Goal: Complete application form: Complete application form

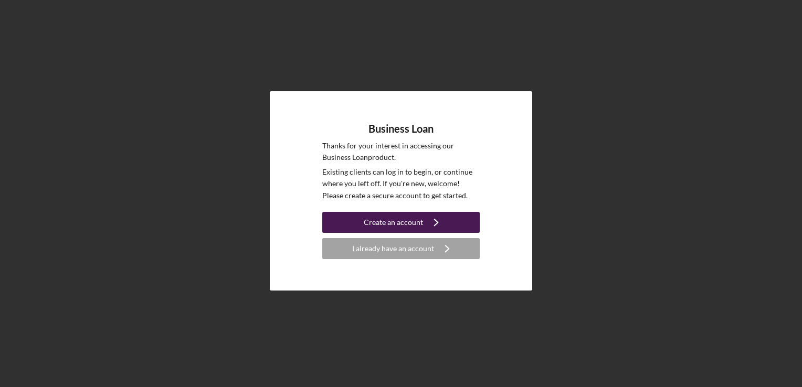
click at [410, 222] on div "Create an account" at bounding box center [393, 222] width 59 height 21
click at [400, 219] on div "Create an account" at bounding box center [393, 222] width 59 height 21
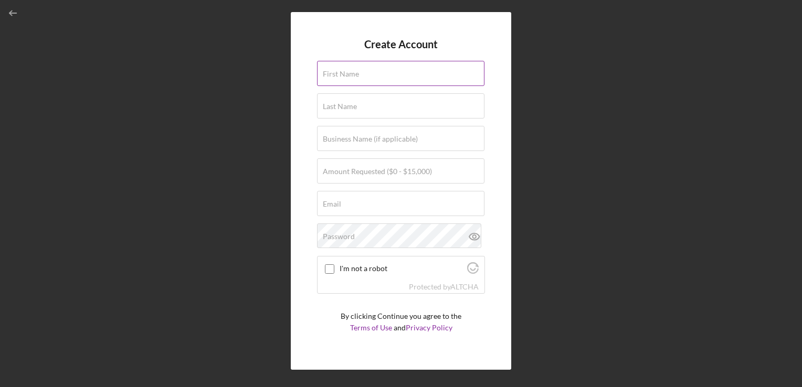
click at [374, 75] on input "First Name" at bounding box center [400, 73] width 167 height 25
type input "Sayed Zabiullah"
type input "Sameh"
type input "Global reguge"
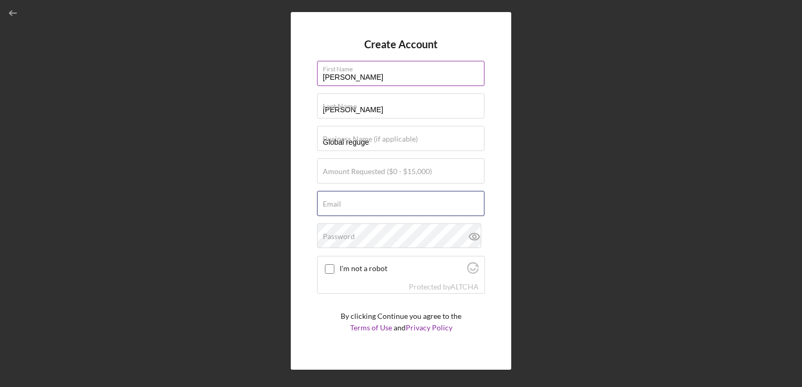
type input "Sayed.Sameh@globalrefuge.org"
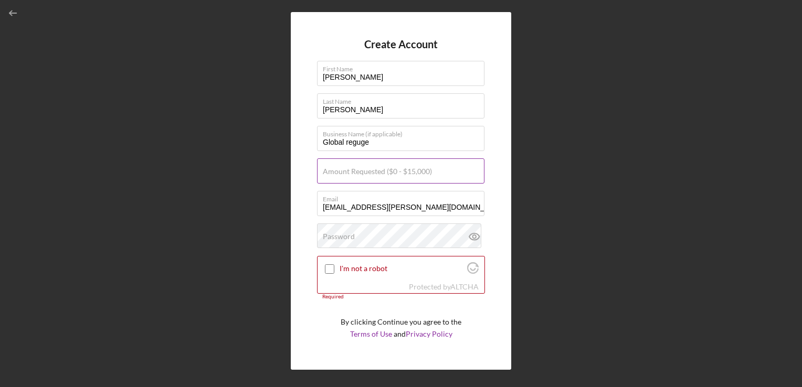
click at [407, 169] on label "Amount Requested ($0 - $15,000)" at bounding box center [377, 171] width 109 height 8
click at [407, 169] on input "Amount Requested ($0 - $15,000)" at bounding box center [400, 171] width 167 height 25
type input "$15,000"
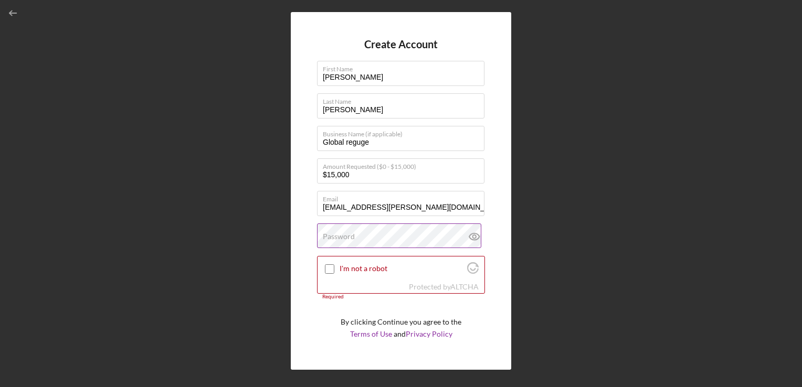
click at [378, 235] on div "Password" at bounding box center [401, 237] width 168 height 26
click at [473, 236] on icon at bounding box center [474, 237] width 26 height 26
click at [329, 266] on input "I'm not a robot" at bounding box center [329, 269] width 9 height 9
checkbox input "true"
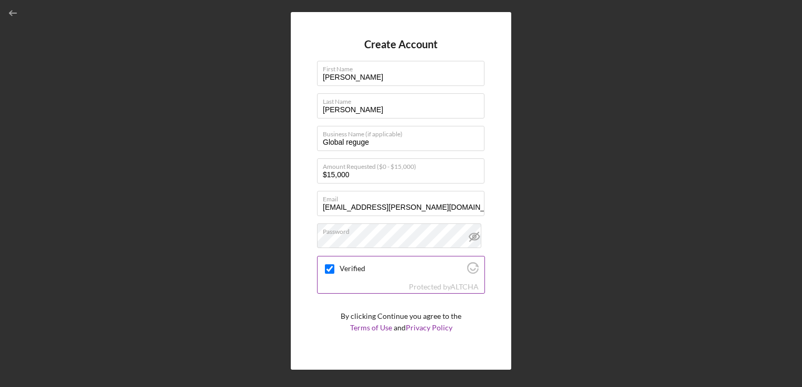
scroll to position [22, 0]
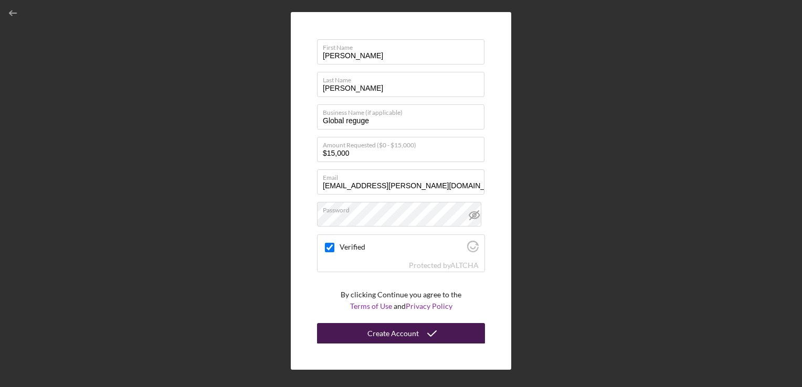
click at [416, 335] on button "Create Account" at bounding box center [401, 333] width 168 height 21
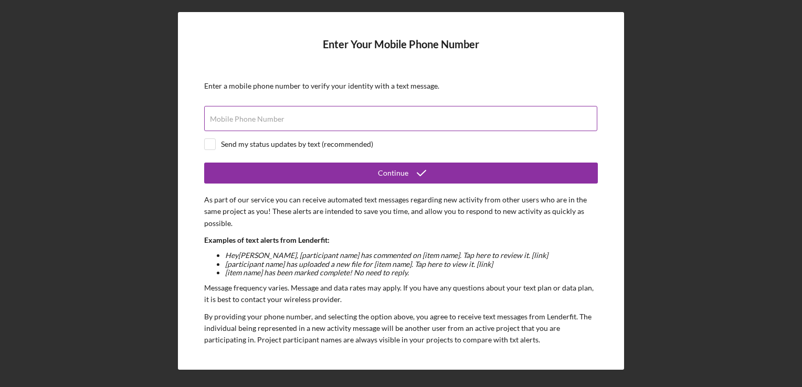
click at [302, 119] on input "Mobile Phone Number" at bounding box center [400, 118] width 393 height 25
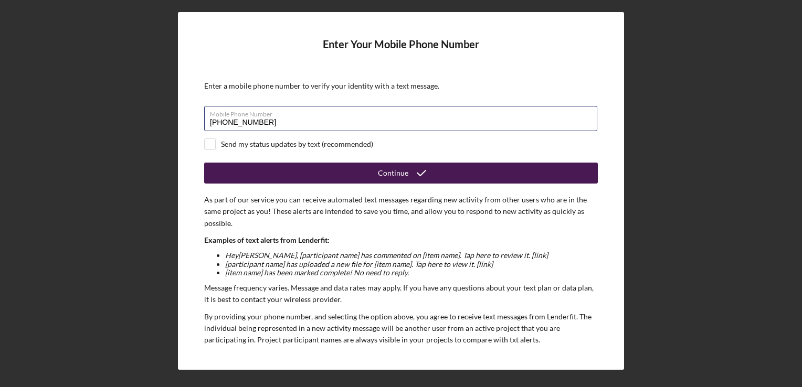
type input "(410) 412-0937"
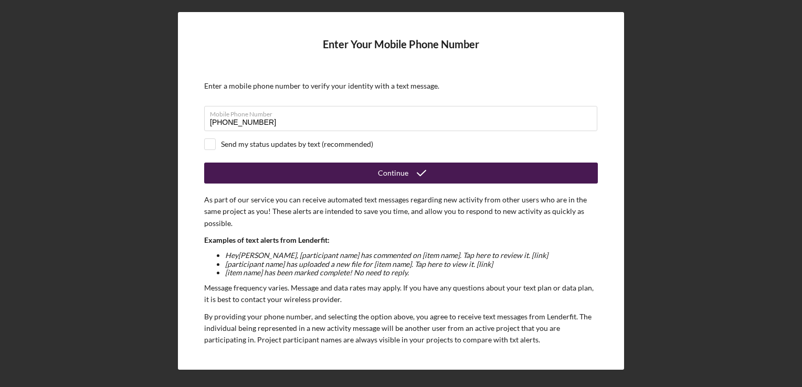
click at [416, 169] on icon "submit" at bounding box center [421, 173] width 26 height 26
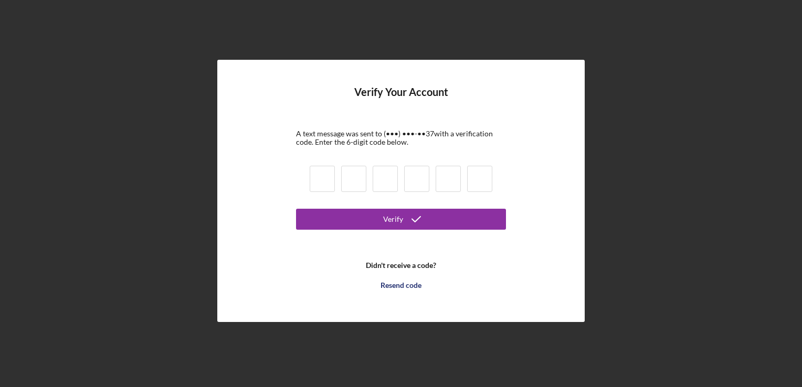
click at [325, 176] on input at bounding box center [322, 179] width 25 height 26
type input "3"
type input "9"
type input "2"
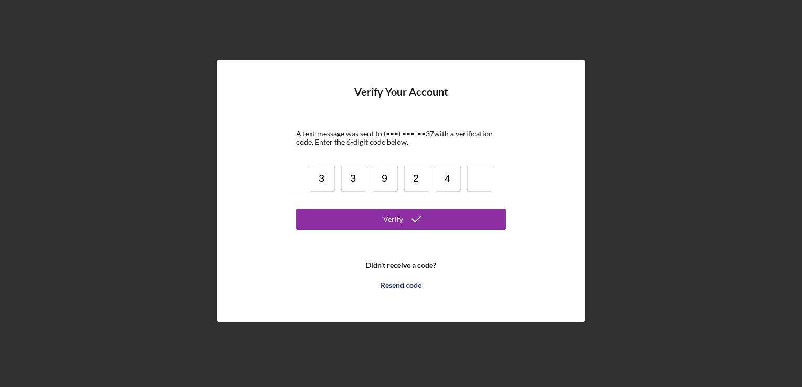
type input "4"
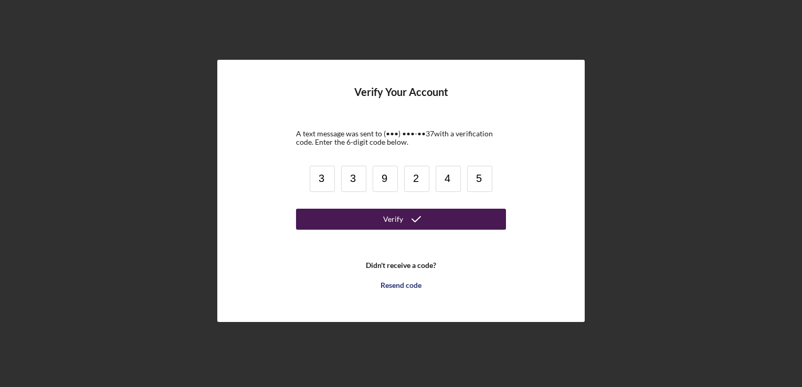
type input "5"
click at [388, 218] on div "Verify" at bounding box center [393, 219] width 20 height 21
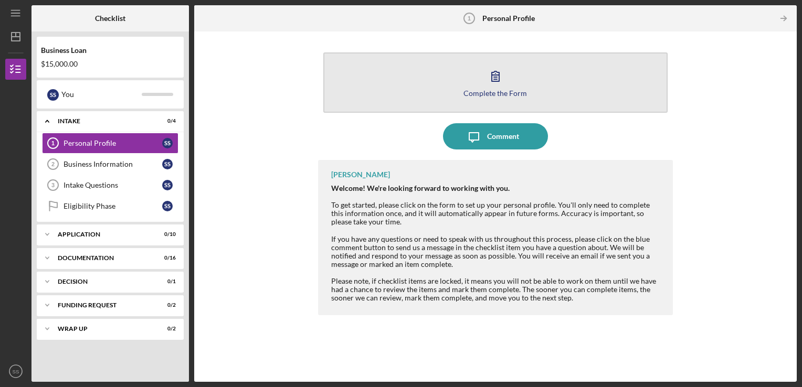
click at [494, 94] on div "Complete the Form" at bounding box center [495, 93] width 64 height 8
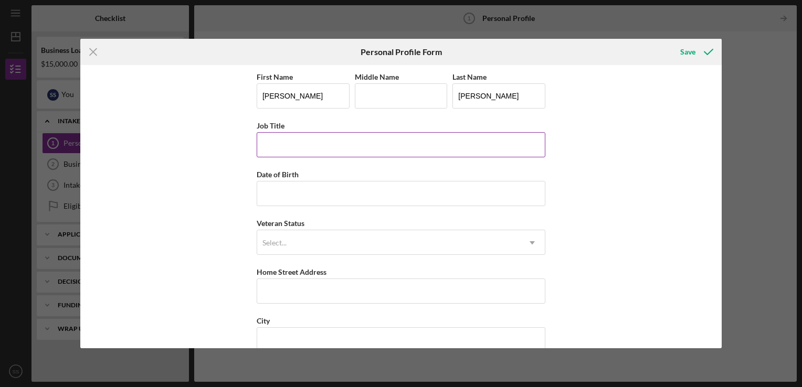
click at [290, 145] on input "Job Title" at bounding box center [401, 144] width 289 height 25
click at [308, 198] on input "Date of Birth" at bounding box center [401, 193] width 289 height 25
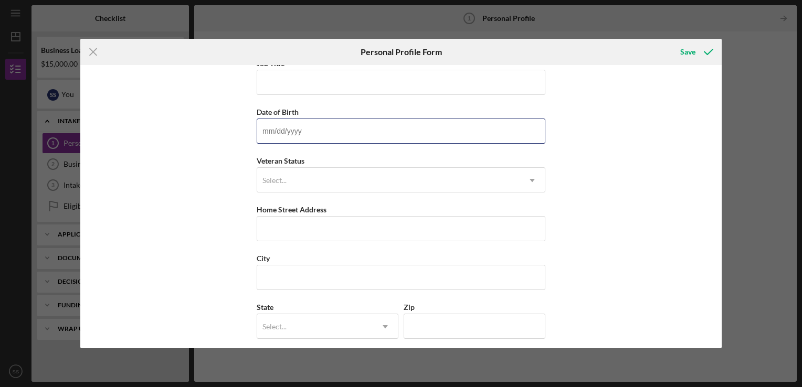
scroll to position [115, 0]
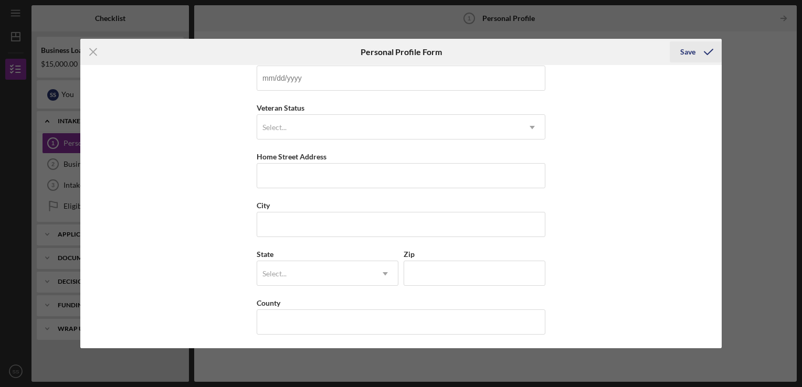
click at [712, 53] on icon "submit" at bounding box center [708, 52] width 26 height 26
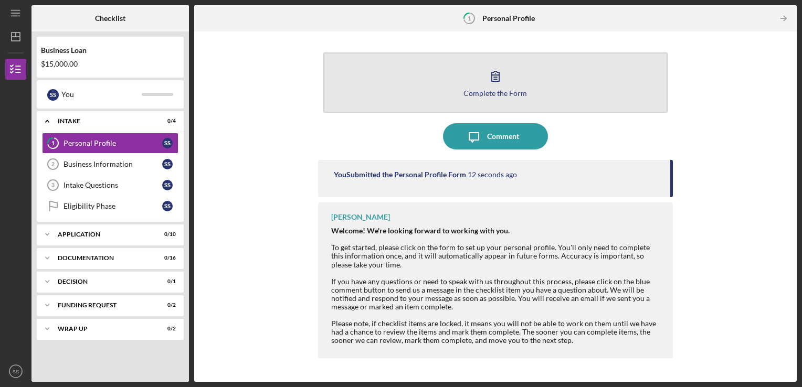
click at [498, 86] on icon "button" at bounding box center [495, 76] width 26 height 26
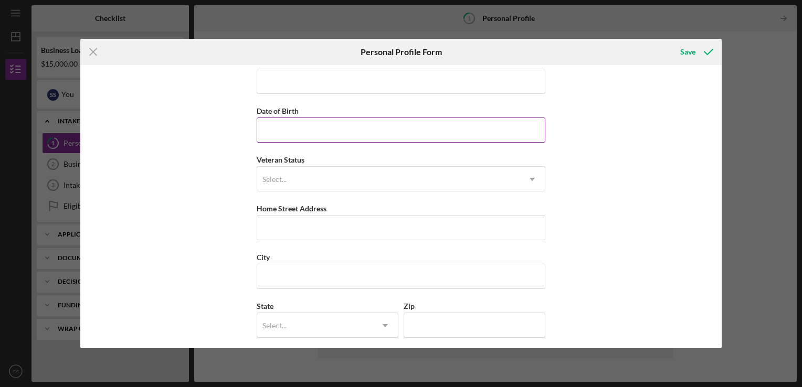
scroll to position [115, 0]
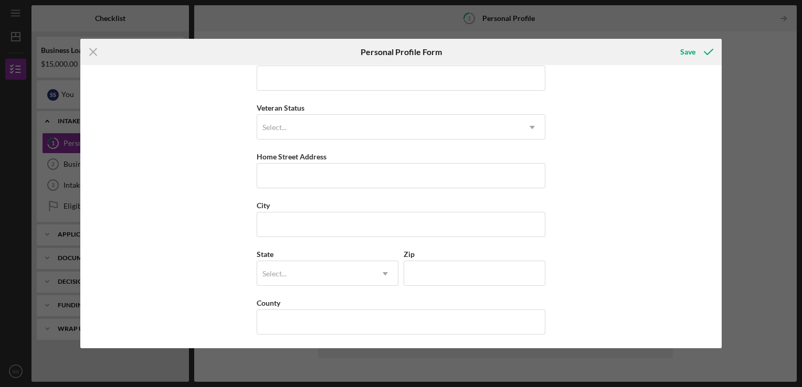
click at [741, 53] on div "Icon/Menu Close Personal Profile Form Save First Name Sayed Zabiullah Middle Na…" at bounding box center [401, 193] width 802 height 387
click at [710, 48] on icon "submit" at bounding box center [708, 52] width 26 height 26
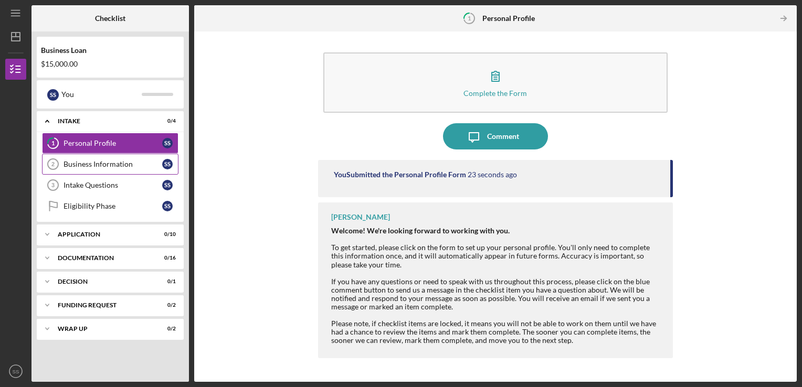
click at [103, 164] on div "Business Information" at bounding box center [113, 164] width 99 height 8
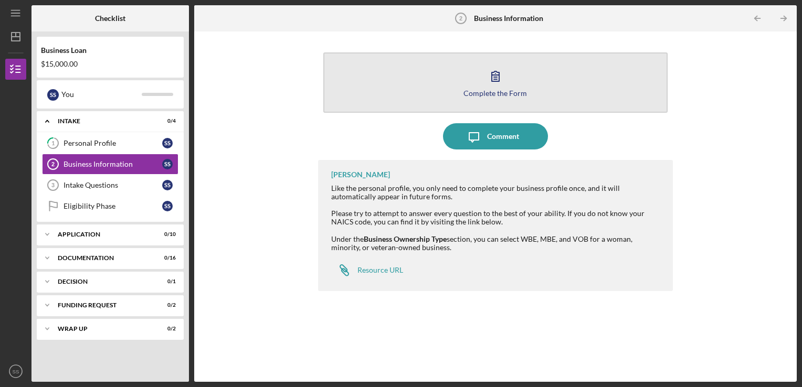
click at [497, 92] on div "Complete the Form" at bounding box center [495, 93] width 64 height 8
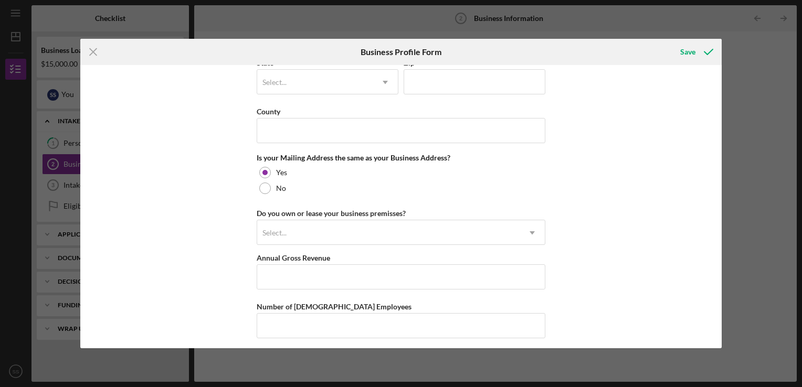
scroll to position [786, 0]
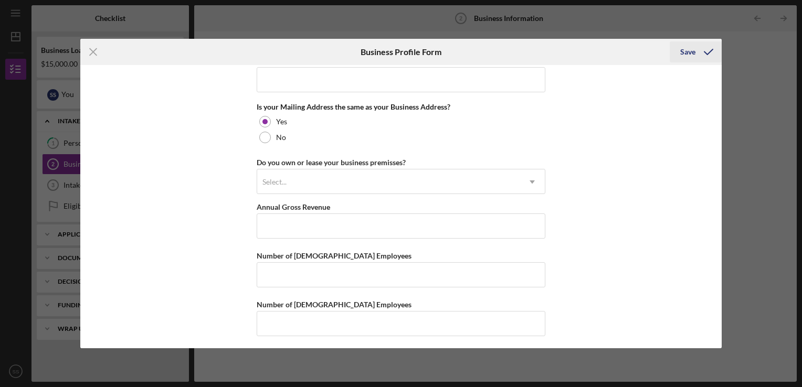
click at [709, 51] on icon "submit" at bounding box center [708, 52] width 26 height 26
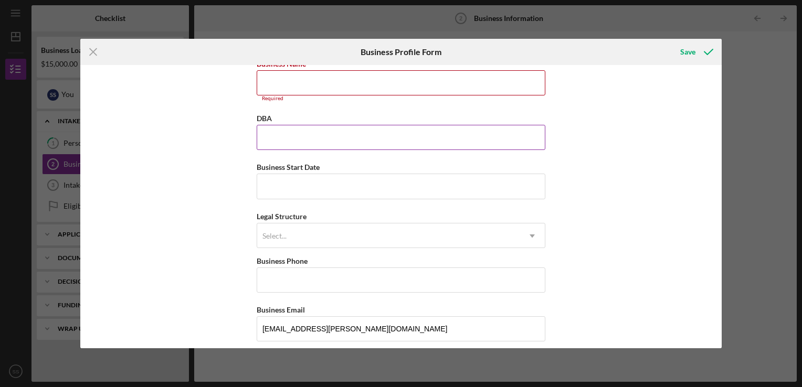
scroll to position [5, 0]
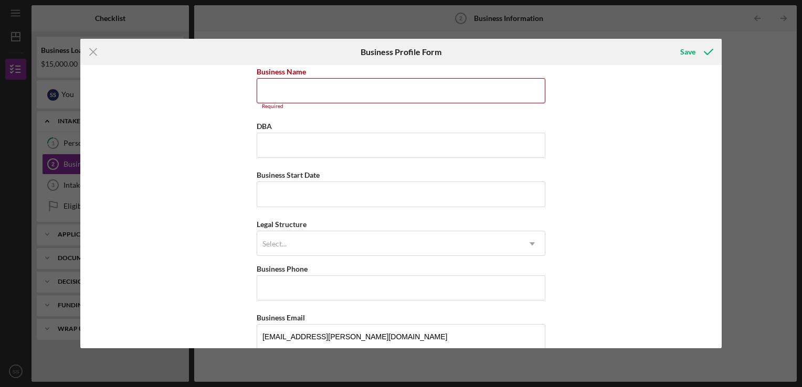
click at [745, 66] on div "Icon/Menu Close Business Profile Form Save Business Name Required DBA Business …" at bounding box center [401, 193] width 802 height 387
click at [92, 51] on line at bounding box center [93, 51] width 7 height 7
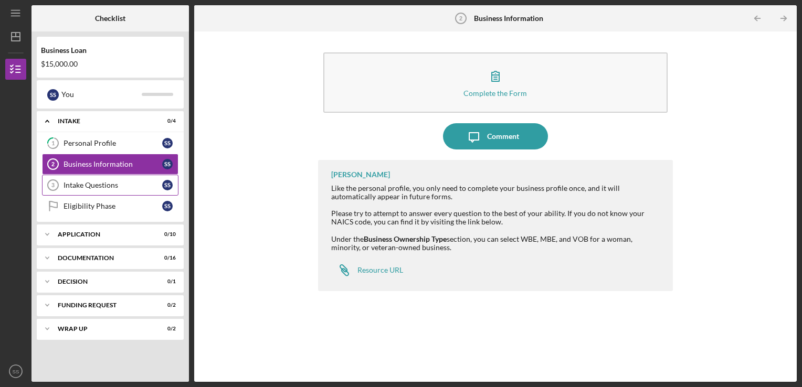
click at [93, 181] on div "Intake Questions" at bounding box center [113, 185] width 99 height 8
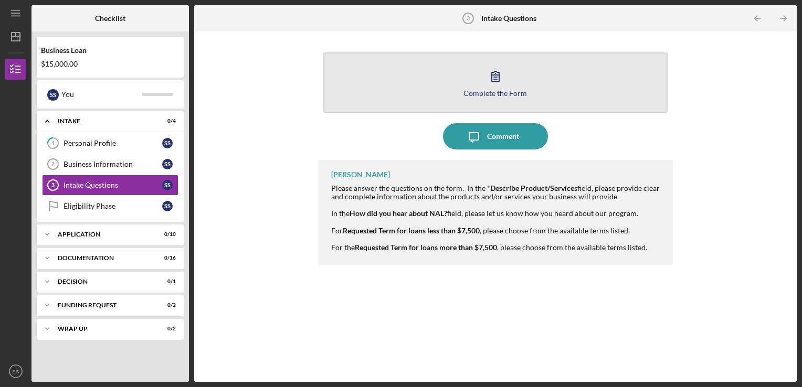
click at [500, 94] on div "Complete the Form" at bounding box center [495, 93] width 64 height 8
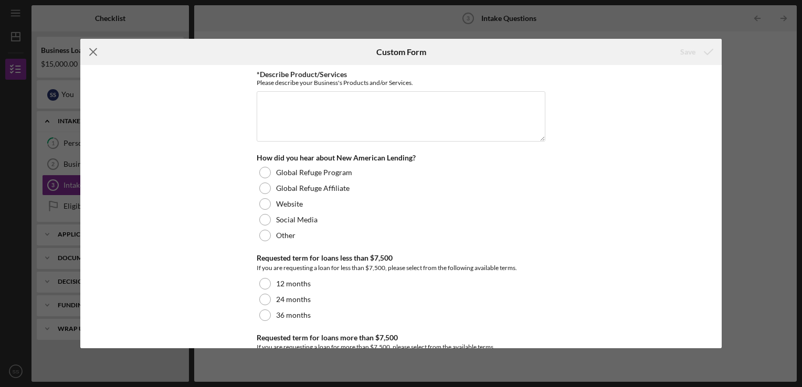
click at [91, 52] on line at bounding box center [93, 51] width 7 height 7
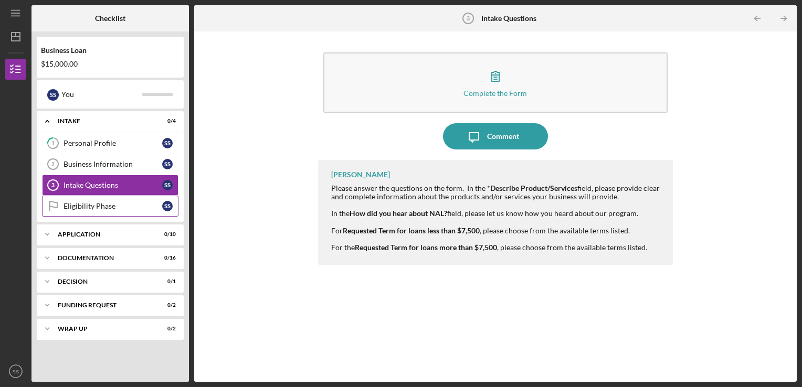
click at [88, 206] on div "Eligibility Phase" at bounding box center [113, 206] width 99 height 8
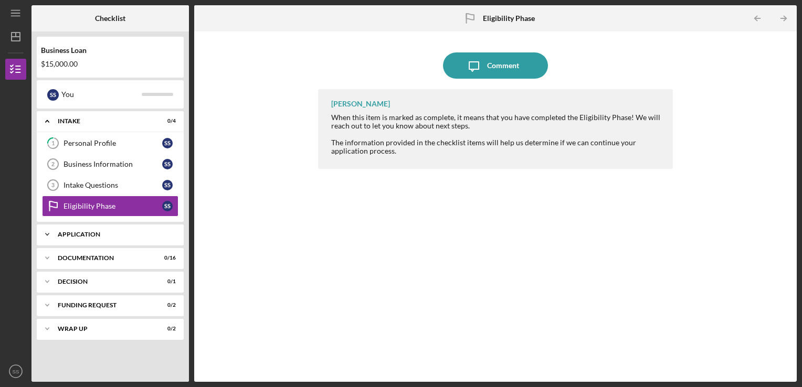
click at [100, 232] on div "Application" at bounding box center [114, 234] width 113 height 6
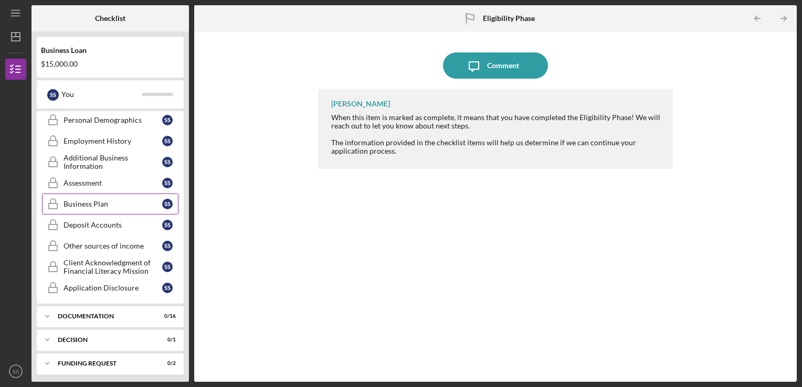
scroll to position [105, 0]
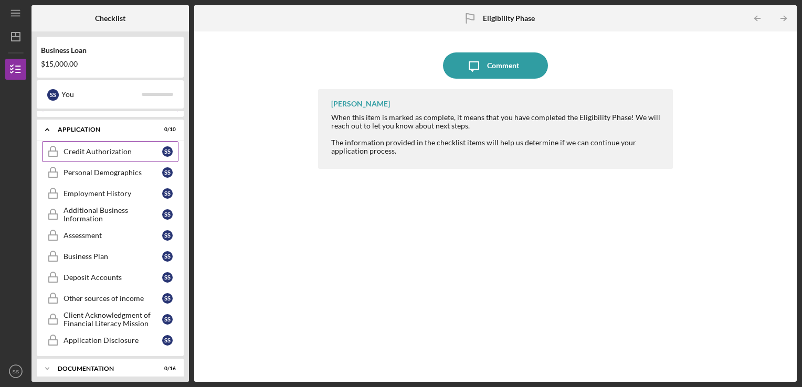
click at [106, 151] on div "Credit Authorization" at bounding box center [113, 151] width 99 height 8
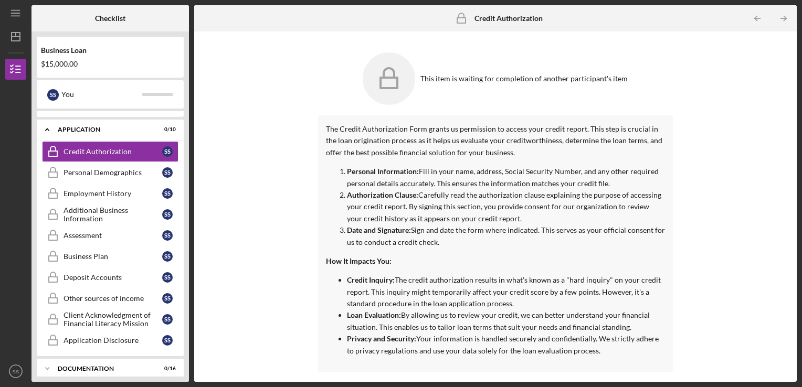
click at [750, 187] on div "This item is waiting for completion of another participant's item The Credit Au…" at bounding box center [495, 207] width 592 height 340
click at [783, 18] on icon "Icon/Table Pagination Arrow" at bounding box center [784, 19] width 24 height 24
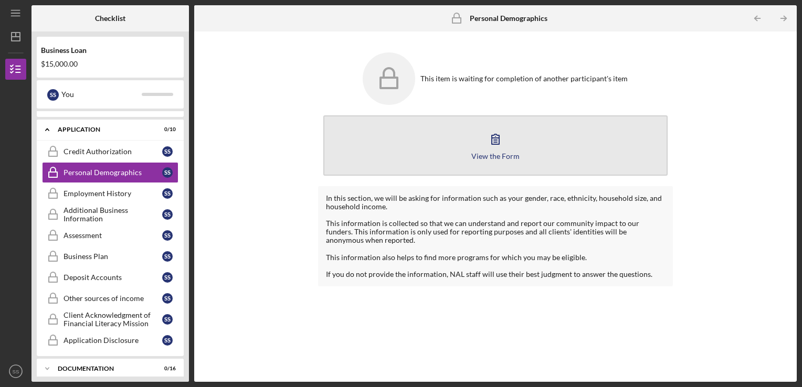
click at [500, 159] on div "View the Form" at bounding box center [495, 156] width 48 height 8
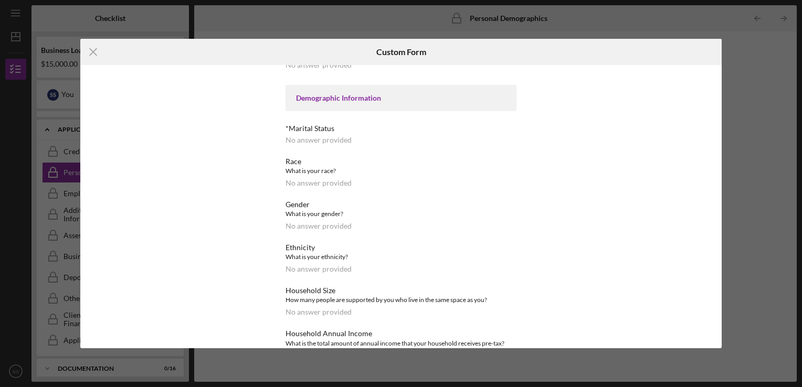
scroll to position [445, 0]
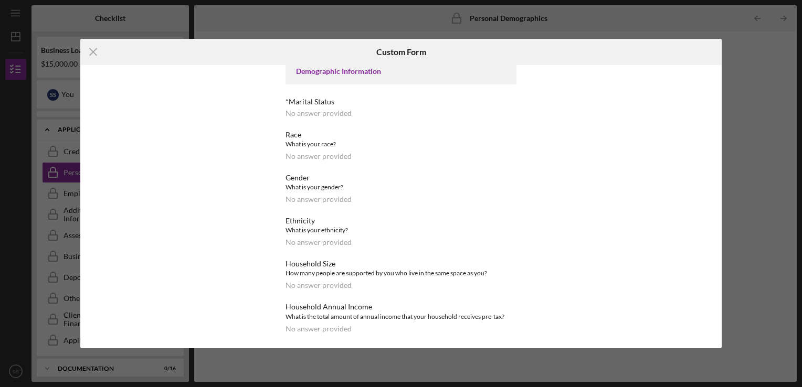
click at [306, 195] on div "No answer provided" at bounding box center [319, 199] width 66 height 8
click at [308, 198] on div "No answer provided" at bounding box center [319, 199] width 66 height 8
click at [94, 51] on icon "Icon/Menu Close" at bounding box center [93, 52] width 26 height 26
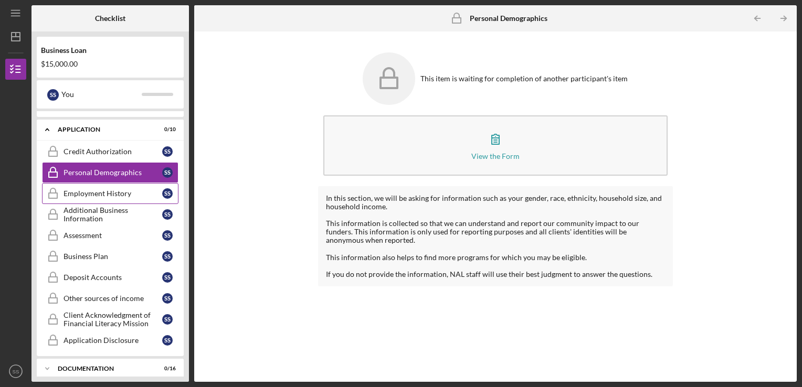
click at [112, 192] on div "Employment History" at bounding box center [113, 193] width 99 height 8
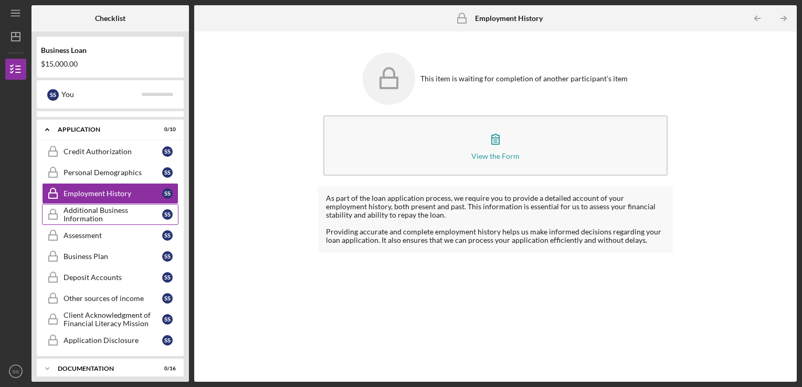
click at [104, 210] on div "Additional Business Information" at bounding box center [113, 214] width 99 height 17
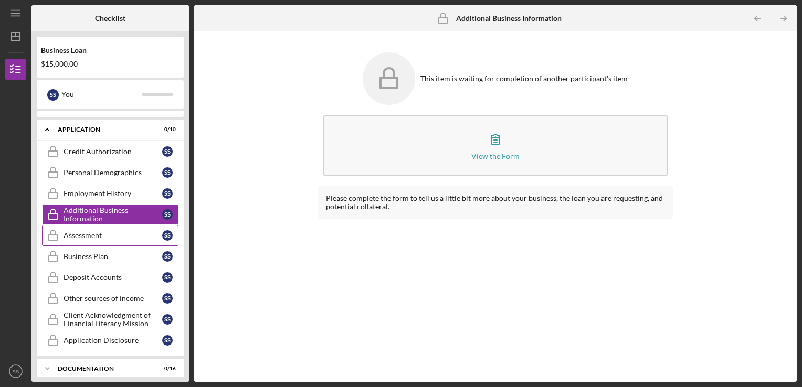
click at [92, 234] on div "Assessment" at bounding box center [113, 235] width 99 height 8
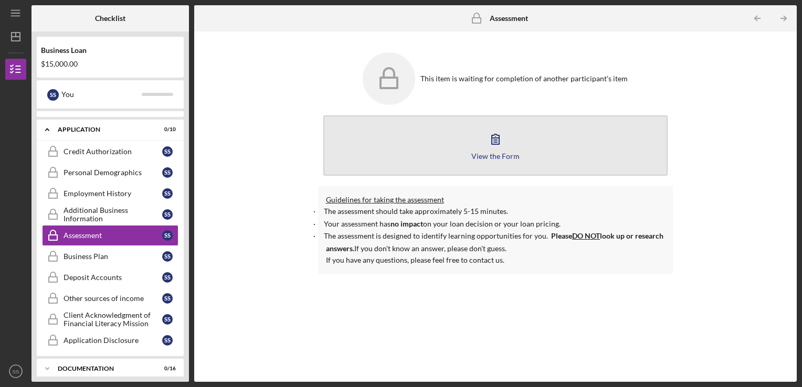
click at [497, 152] on div "View the Form" at bounding box center [495, 156] width 48 height 8
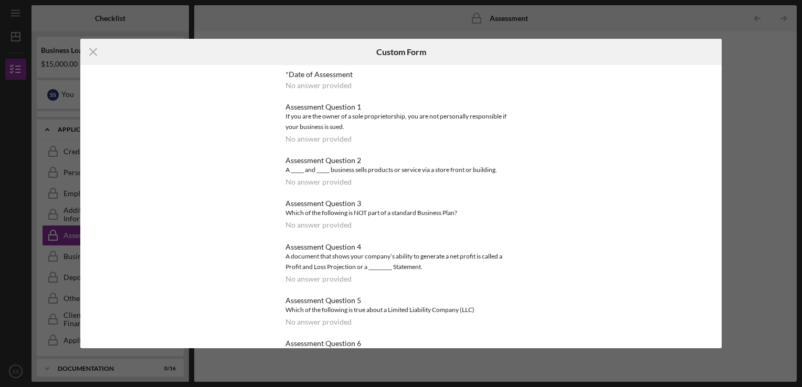
click at [316, 139] on div "No answer provided" at bounding box center [319, 139] width 66 height 8
click at [95, 51] on icon "Icon/Menu Close" at bounding box center [93, 52] width 26 height 26
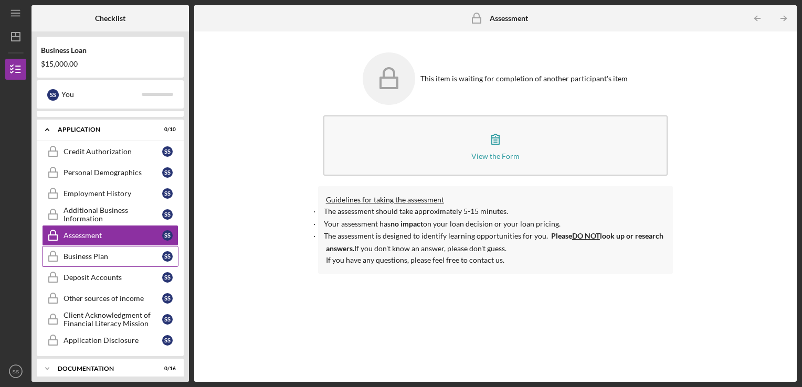
click at [88, 255] on div "Business Plan" at bounding box center [113, 256] width 99 height 8
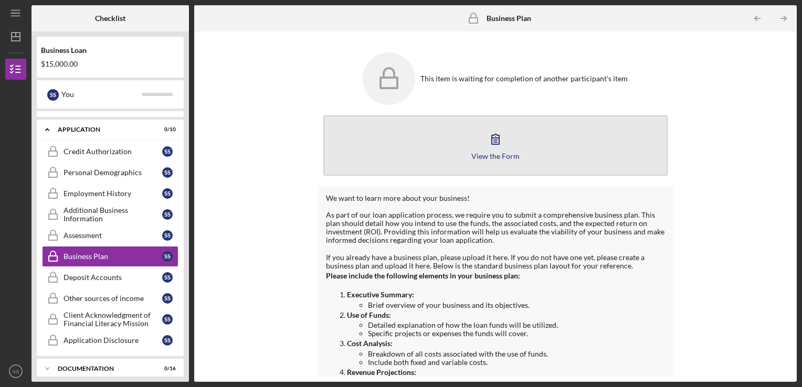
click at [495, 143] on icon "button" at bounding box center [495, 139] width 26 height 26
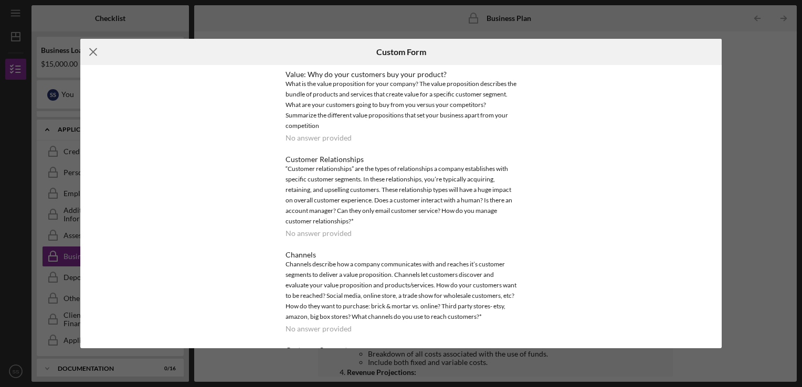
click at [91, 51] on icon "Icon/Menu Close" at bounding box center [93, 52] width 26 height 26
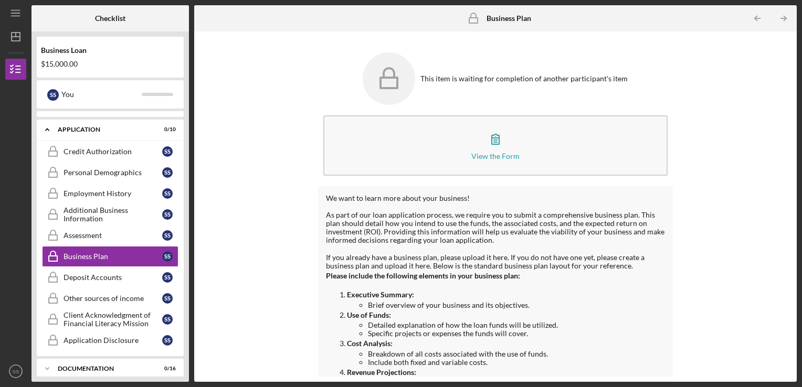
scroll to position [131, 0]
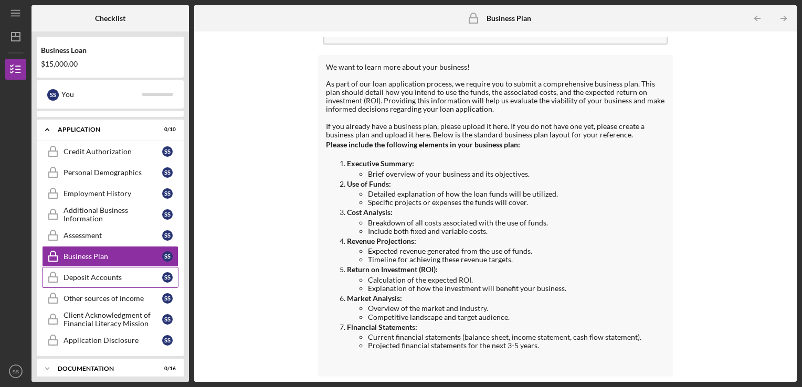
click at [117, 276] on div "Deposit Accounts" at bounding box center [113, 277] width 99 height 8
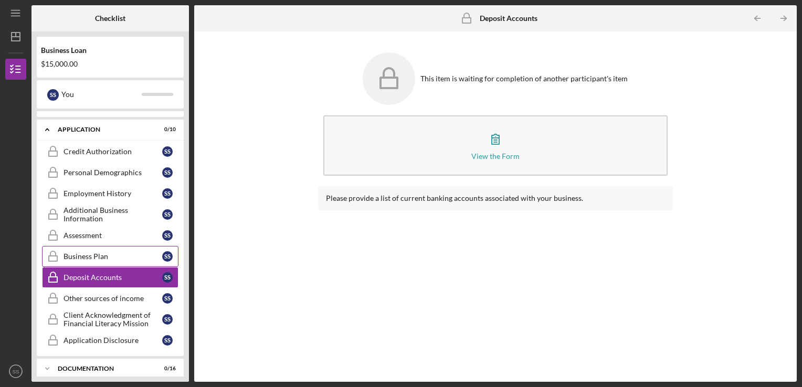
click at [103, 256] on div "Business Plan" at bounding box center [113, 256] width 99 height 8
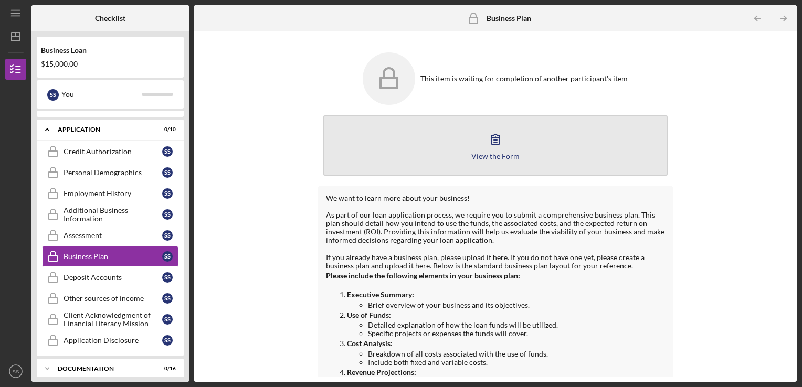
click at [495, 143] on icon "button" at bounding box center [495, 139] width 26 height 26
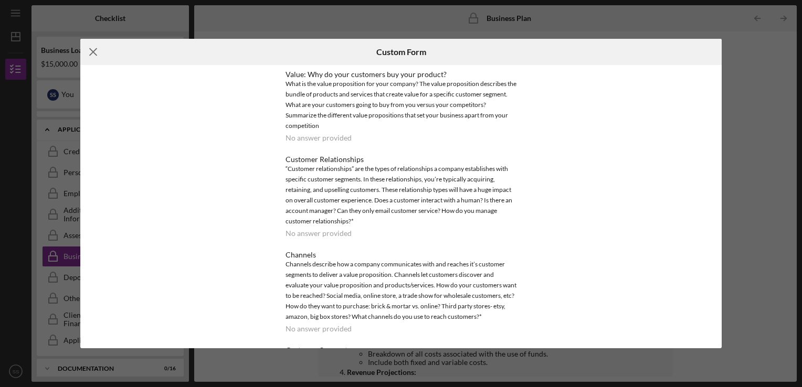
click at [91, 50] on line at bounding box center [93, 51] width 7 height 7
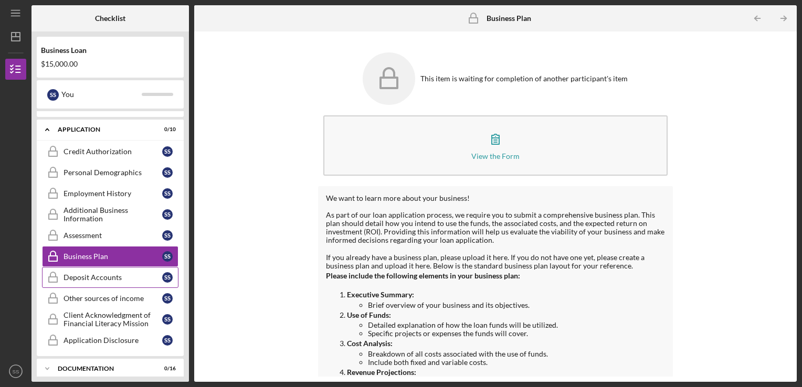
click at [97, 276] on div "Deposit Accounts" at bounding box center [113, 277] width 99 height 8
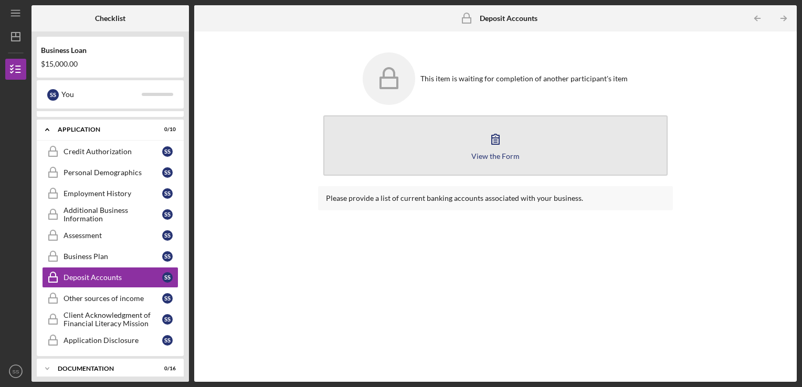
click at [493, 148] on icon "button" at bounding box center [495, 139] width 26 height 26
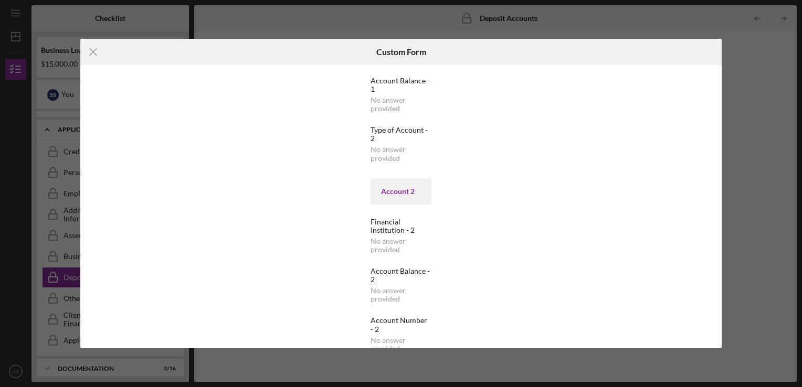
scroll to position [179, 0]
click at [94, 54] on line at bounding box center [93, 51] width 7 height 7
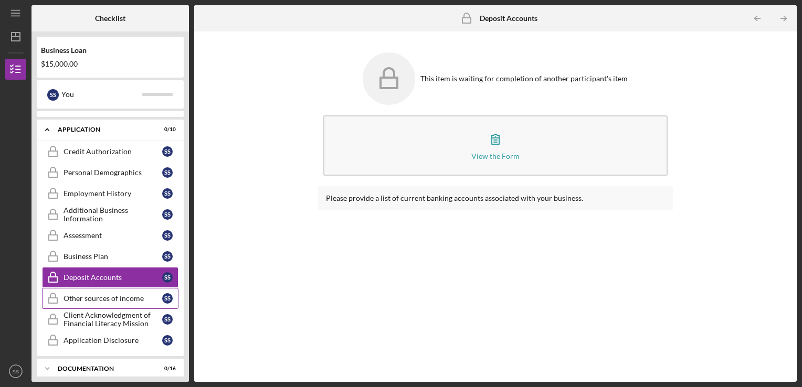
click at [94, 294] on div "Other sources of income" at bounding box center [113, 298] width 99 height 8
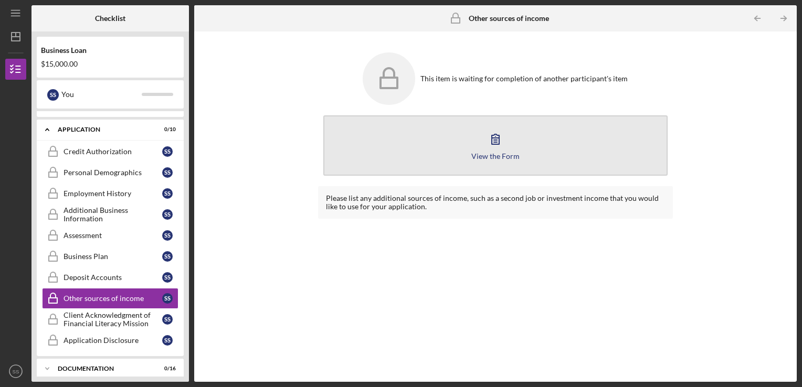
click at [493, 144] on icon "button" at bounding box center [495, 139] width 7 height 10
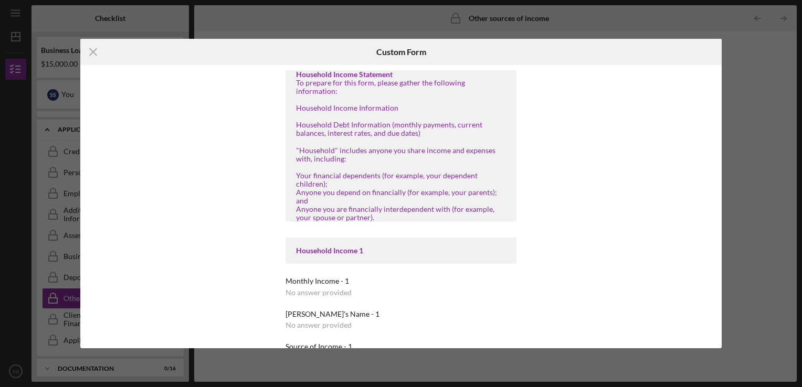
click at [321, 289] on div "No answer provided" at bounding box center [319, 293] width 66 height 8
click at [325, 289] on div "No answer provided" at bounding box center [319, 293] width 66 height 8
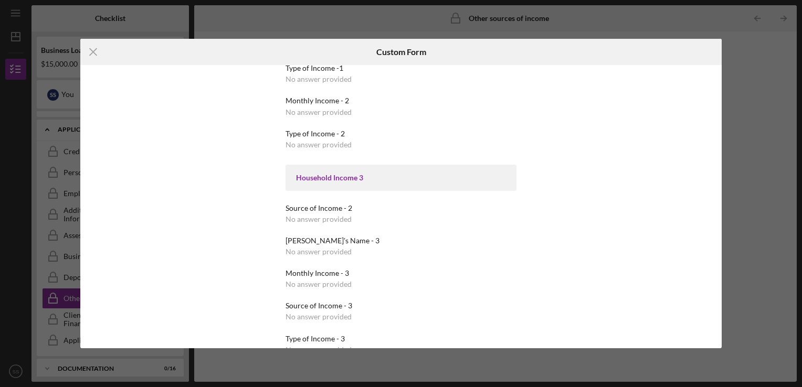
scroll to position [390, 0]
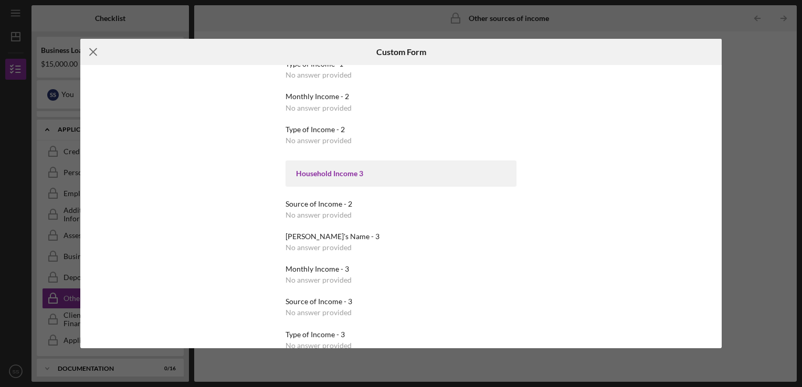
click at [91, 51] on line at bounding box center [93, 51] width 7 height 7
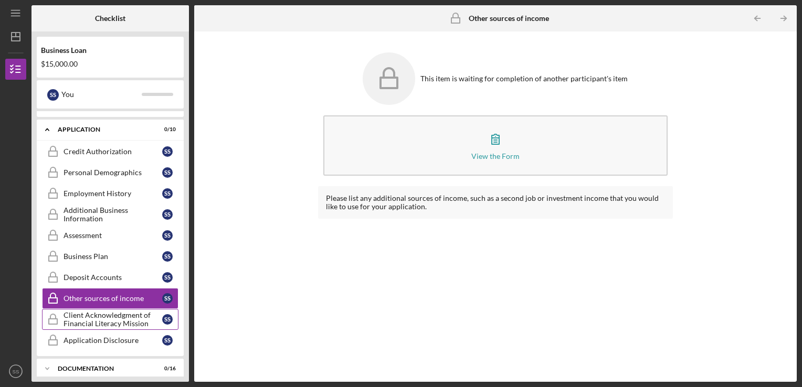
click at [108, 315] on div "Client Acknowledgment of Financial Literacy Mission" at bounding box center [113, 319] width 99 height 17
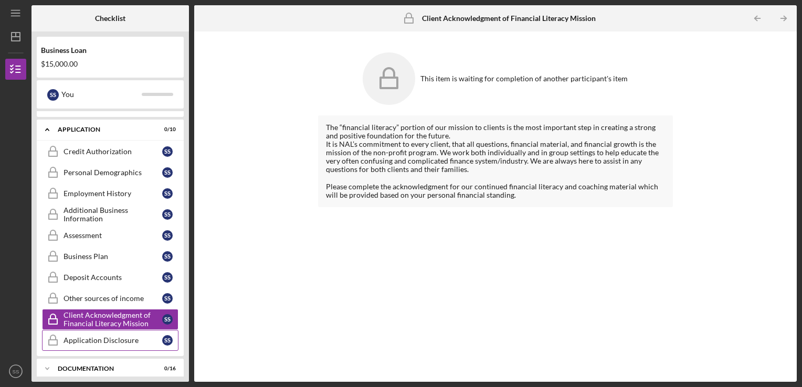
click at [110, 338] on div "Application Disclosure" at bounding box center [113, 340] width 99 height 8
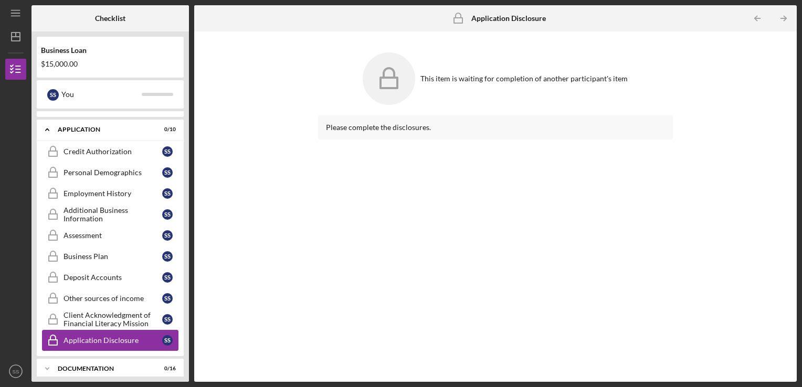
scroll to position [181, 0]
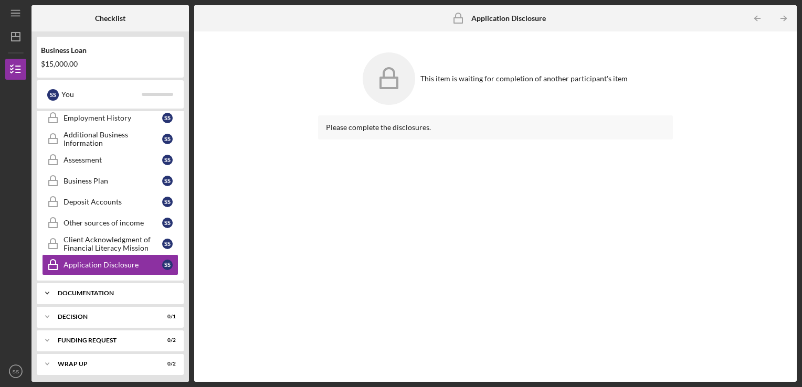
click at [81, 290] on div "Documentation" at bounding box center [114, 293] width 113 height 6
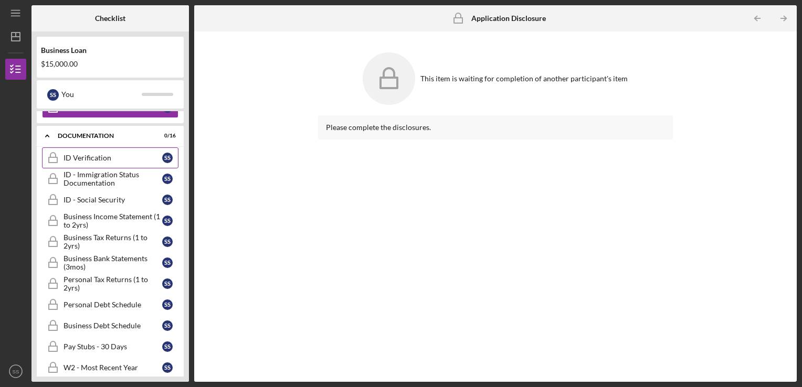
scroll to position [286, 0]
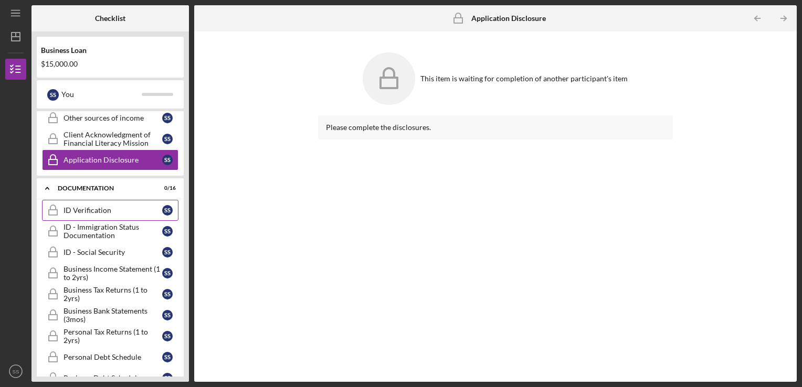
click at [88, 206] on div "ID Verification" at bounding box center [113, 210] width 99 height 8
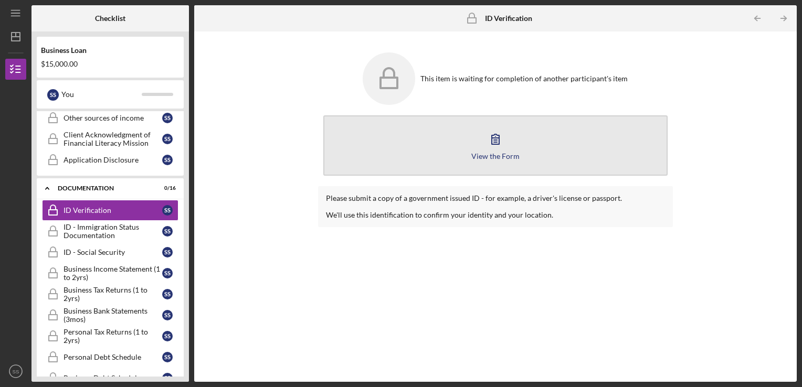
click at [500, 153] on div "View the Form" at bounding box center [495, 156] width 48 height 8
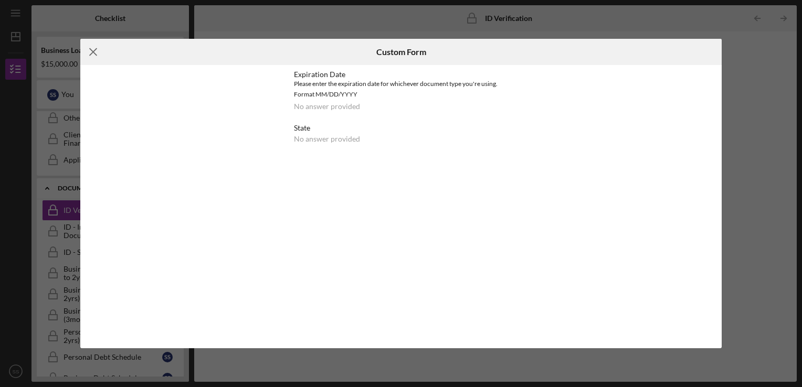
click at [94, 49] on icon "Icon/Menu Close" at bounding box center [93, 52] width 26 height 26
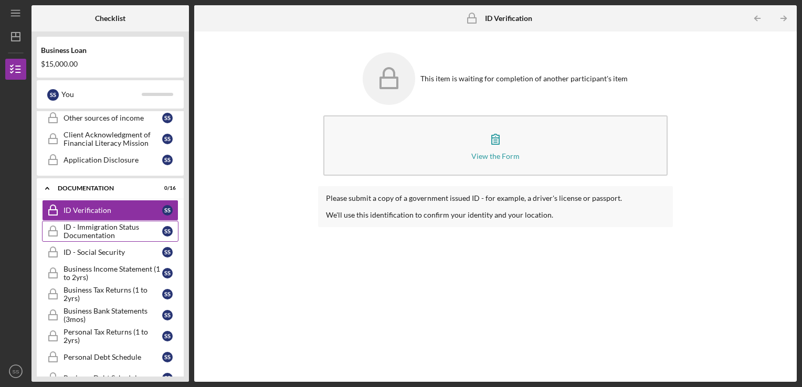
click at [87, 224] on div "ID - Immigration Status Documentation" at bounding box center [113, 231] width 99 height 17
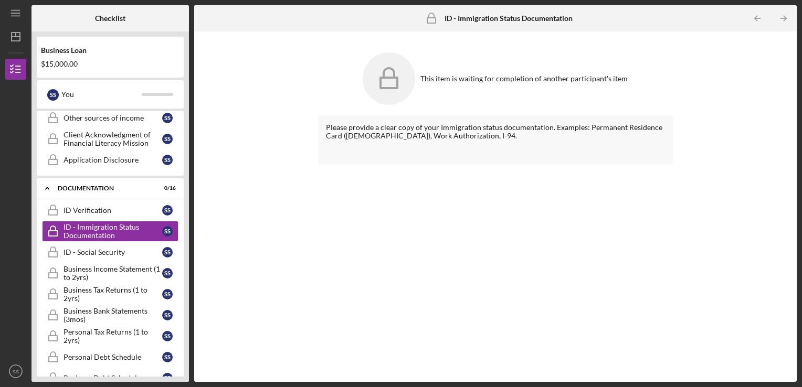
click at [483, 136] on div "Please provide a clear copy of your Immigration status documentation. Examples:…" at bounding box center [496, 131] width 340 height 17
click at [440, 128] on div "Please provide a clear copy of your Immigration status documentation. Examples:…" at bounding box center [496, 131] width 340 height 17
click at [466, 131] on div "Please provide a clear copy of your Immigration status documentation. Examples:…" at bounding box center [496, 131] width 340 height 17
click at [96, 248] on div "ID - Social Security" at bounding box center [113, 252] width 99 height 8
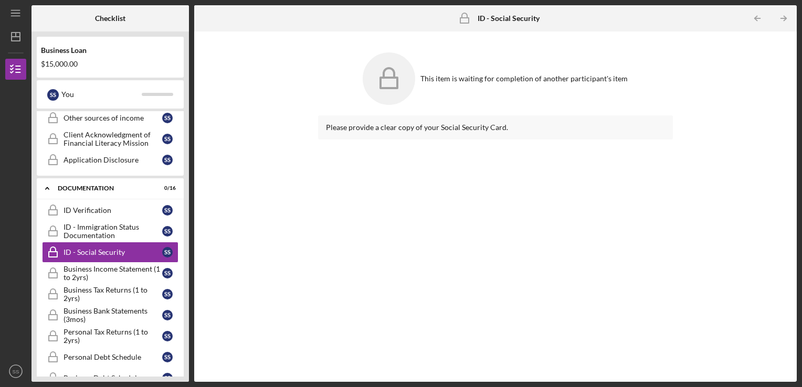
click at [525, 123] on div "Please provide a clear copy of your Social Security Card." at bounding box center [496, 127] width 340 height 8
click at [481, 125] on div "Please provide a clear copy of your Social Security Card." at bounding box center [496, 127] width 340 height 8
click at [481, 124] on div "Please provide a clear copy of your Social Security Card." at bounding box center [496, 127] width 340 height 8
drag, startPoint x: 481, startPoint y: 124, endPoint x: 450, endPoint y: 166, distance: 51.8
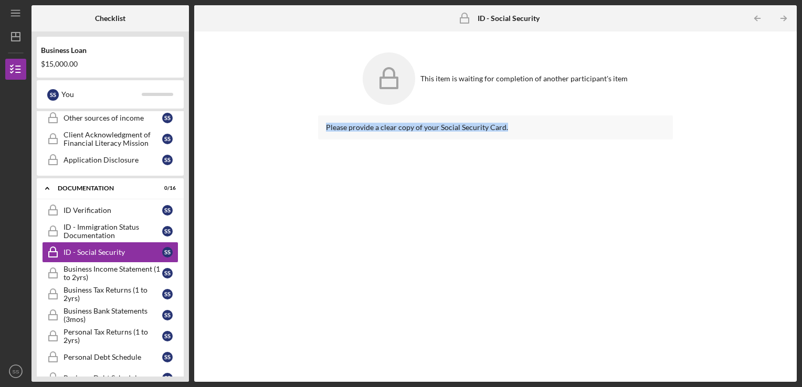
click at [450, 166] on div "Please provide a clear copy of your Social Security Card." at bounding box center [495, 240] width 355 height 251
click at [403, 80] on icon at bounding box center [389, 78] width 52 height 52
drag, startPoint x: 403, startPoint y: 80, endPoint x: 513, endPoint y: 72, distance: 110.5
click at [513, 72] on div "This item is waiting for completion of another participant's item" at bounding box center [495, 78] width 355 height 63
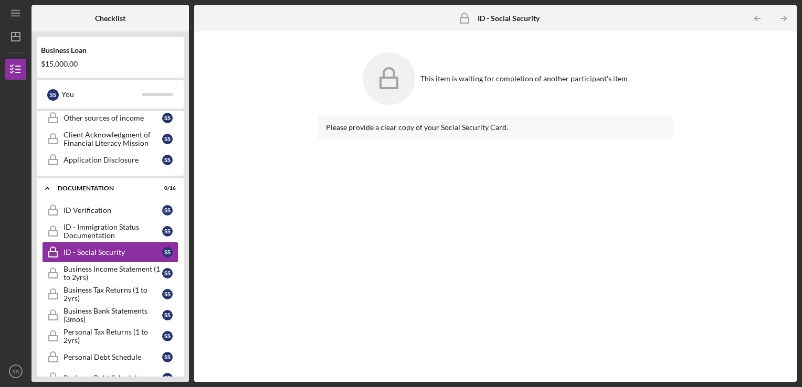
drag, startPoint x: 513, startPoint y: 72, endPoint x: 449, endPoint y: 173, distance: 119.1
click at [449, 173] on div "Please provide a clear copy of your Social Security Card." at bounding box center [495, 240] width 355 height 251
click at [103, 265] on div "Business Income Statement (1 to 2yrs)" at bounding box center [113, 273] width 99 height 17
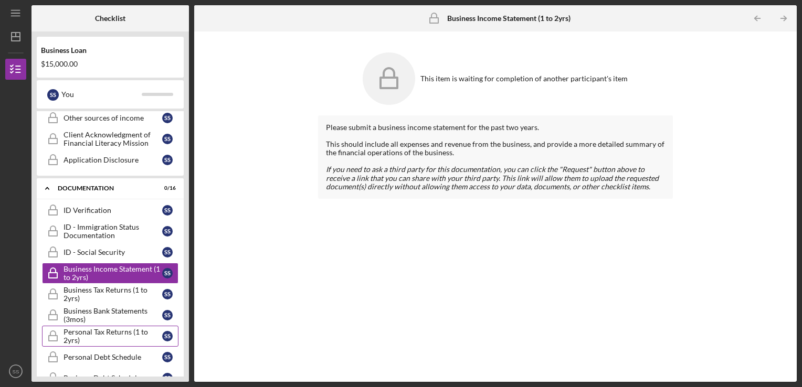
click at [99, 328] on div "Personal Tax Returns (1 to 2yrs)" at bounding box center [113, 336] width 99 height 17
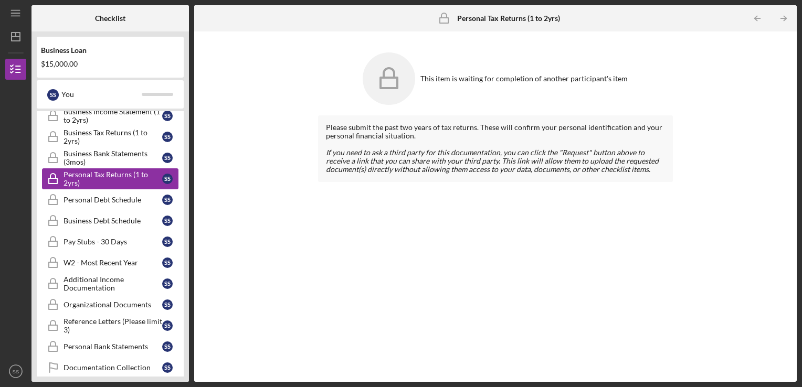
scroll to position [495, 0]
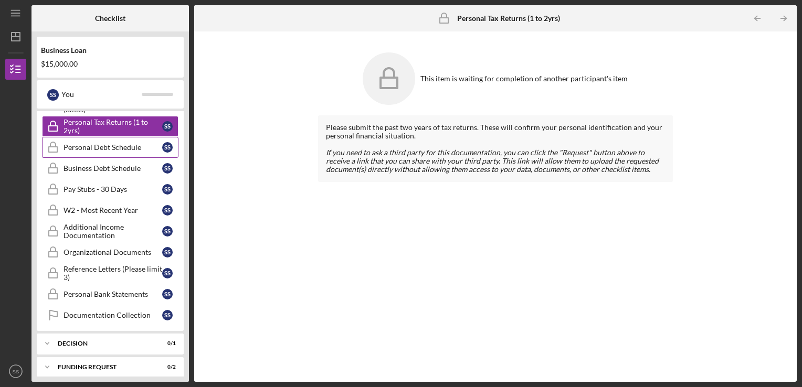
click at [92, 143] on div "Personal Debt Schedule" at bounding box center [113, 147] width 99 height 8
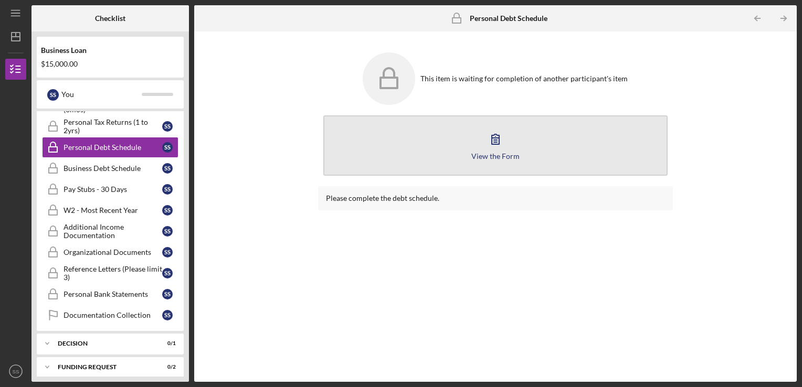
click at [500, 146] on icon "button" at bounding box center [495, 139] width 26 height 26
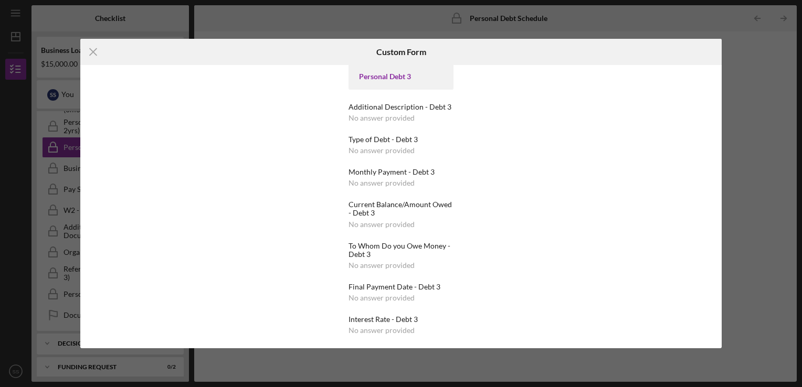
scroll to position [584, 0]
click at [92, 51] on line at bounding box center [93, 51] width 7 height 7
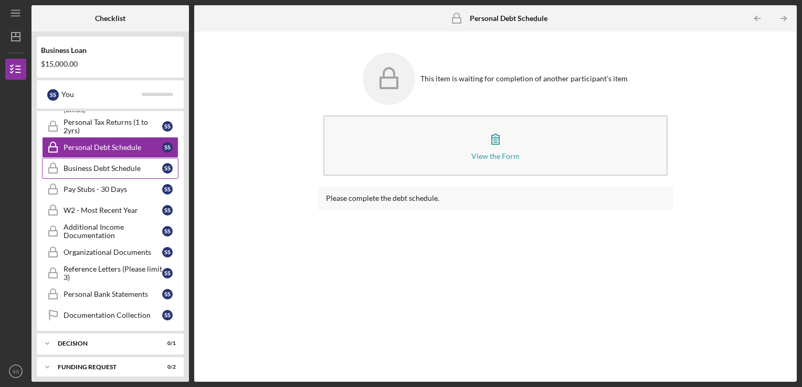
click at [101, 164] on div "Business Debt Schedule" at bounding box center [113, 168] width 99 height 8
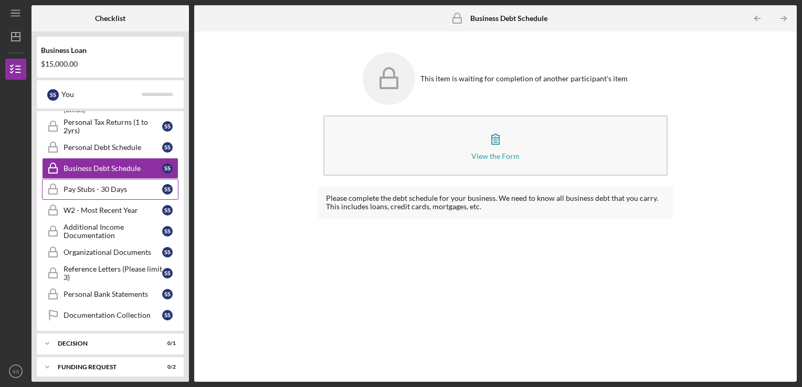
click at [103, 185] on div "Pay Stubs - 30 Days" at bounding box center [113, 189] width 99 height 8
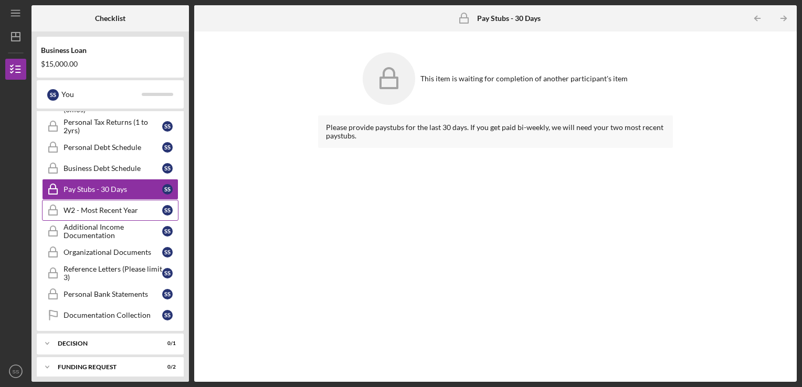
click at [97, 206] on div "W2 - Most Recent Year" at bounding box center [113, 210] width 99 height 8
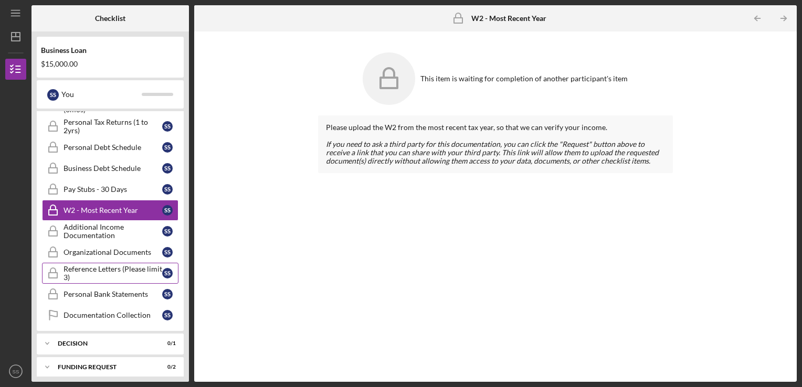
click at [105, 265] on div "Reference Letters (Please limit 3)" at bounding box center [113, 273] width 99 height 17
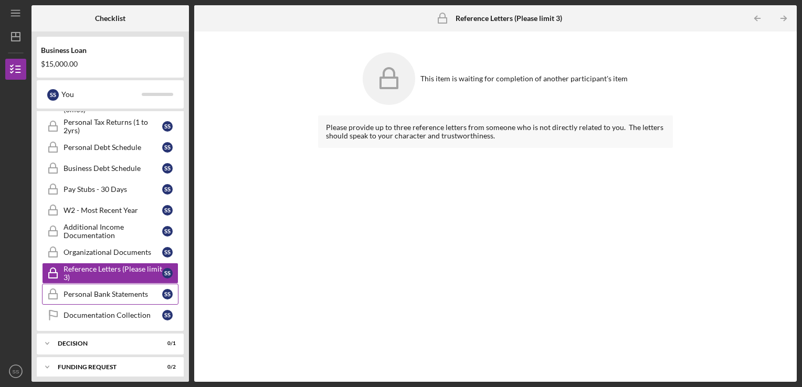
click at [103, 290] on div "Personal Bank Statements" at bounding box center [113, 294] width 99 height 8
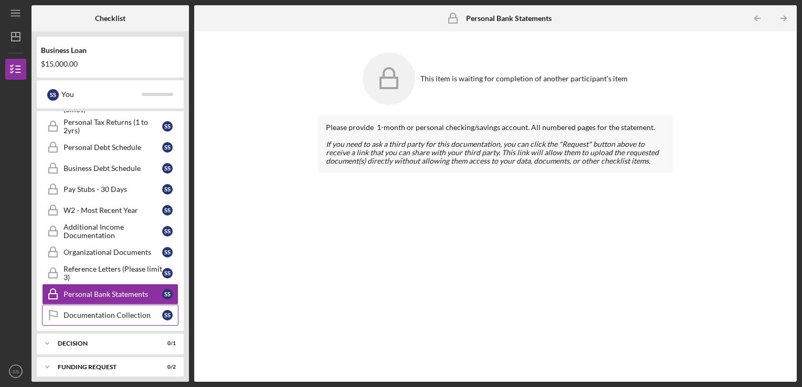
click at [98, 311] on div "Documentation Collection" at bounding box center [113, 315] width 99 height 8
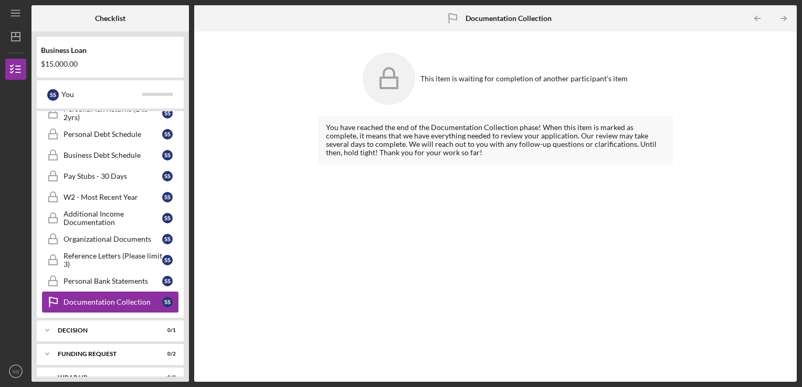
scroll to position [519, 0]
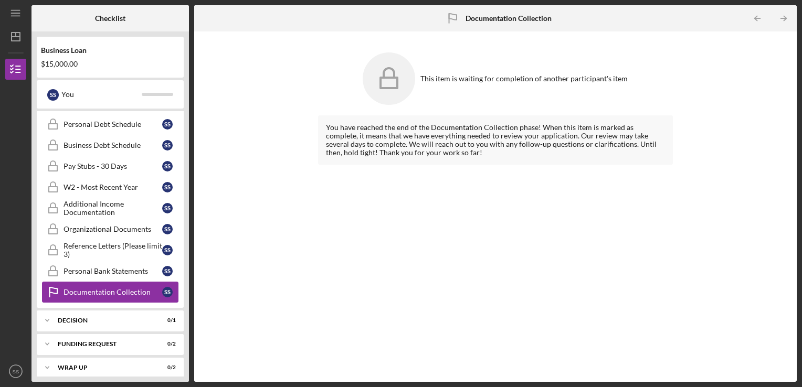
click at [98, 310] on div "Icon/Expander Decision 0 / 1" at bounding box center [110, 320] width 147 height 21
click at [98, 310] on div "Icon/Expander Decision 0 / 1" at bounding box center [110, 321] width 147 height 22
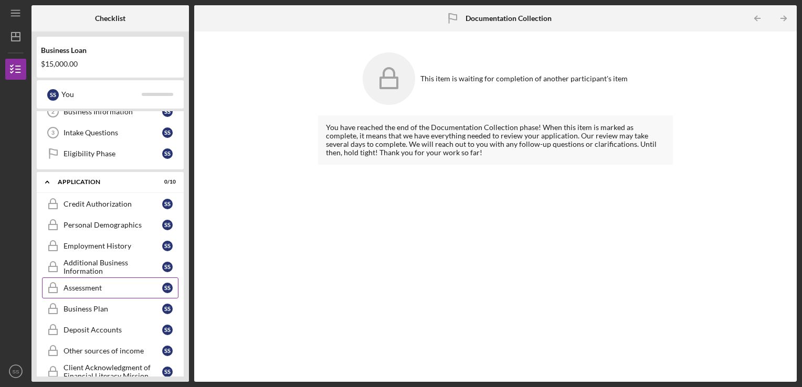
scroll to position [0, 0]
